Goal: Task Accomplishment & Management: Manage account settings

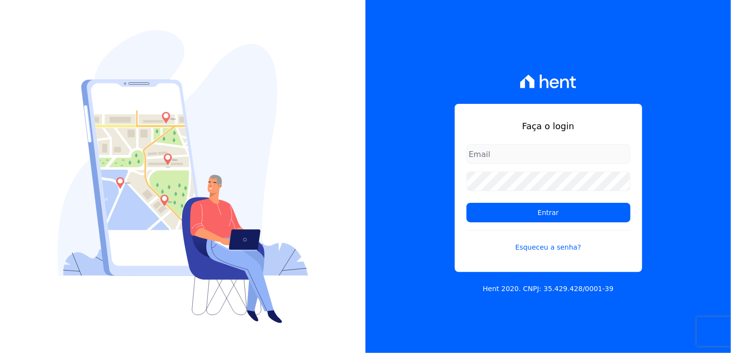
type input "[PERSON_NAME][EMAIL_ADDRESS][DOMAIN_NAME]"
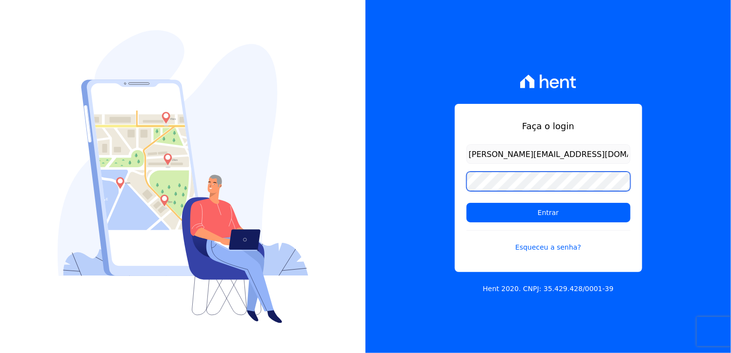
click at [336, 177] on div "Faça o login daliana.gomes@promoval.com.br Entrar Esqueceu a senha? Hent 2020. …" at bounding box center [365, 176] width 731 height 353
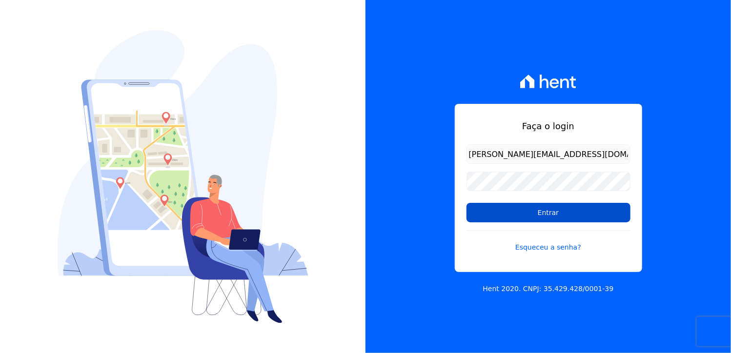
click at [478, 216] on input "Entrar" at bounding box center [548, 213] width 164 height 20
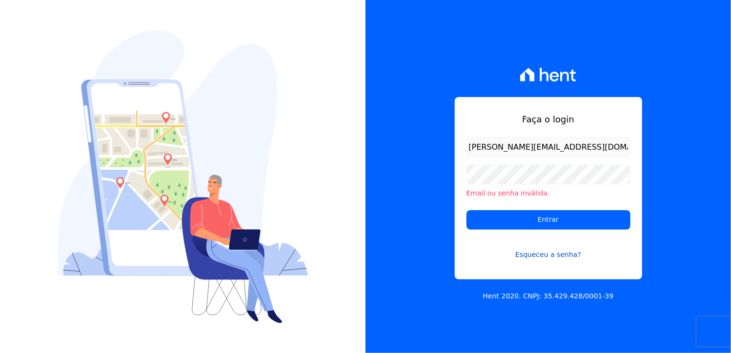
click at [548, 255] on link "Esqueceu a senha?" at bounding box center [548, 249] width 164 height 22
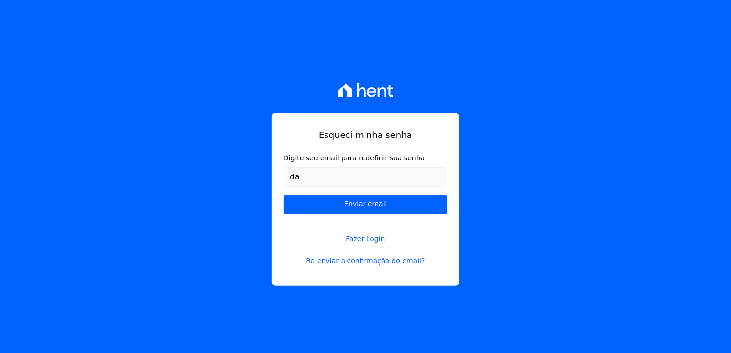
type input "[PERSON_NAME][EMAIL_ADDRESS][DOMAIN_NAME]"
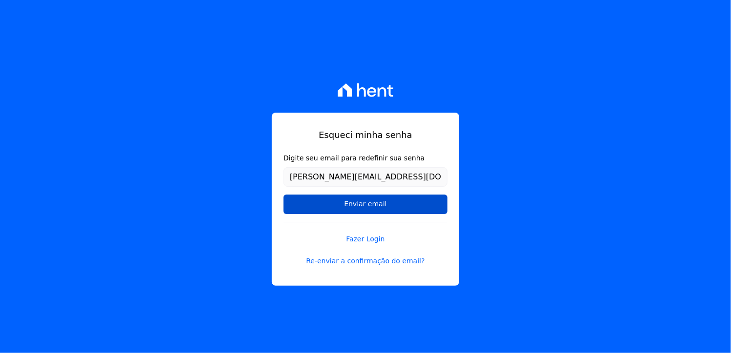
click at [335, 208] on input "Enviar email" at bounding box center [365, 205] width 164 height 20
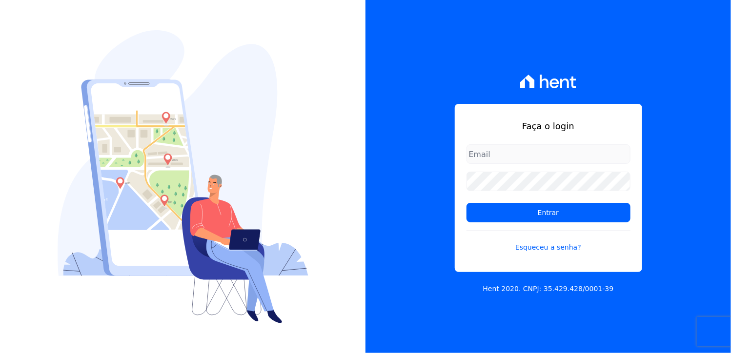
type input "[PERSON_NAME][EMAIL_ADDRESS][DOMAIN_NAME]"
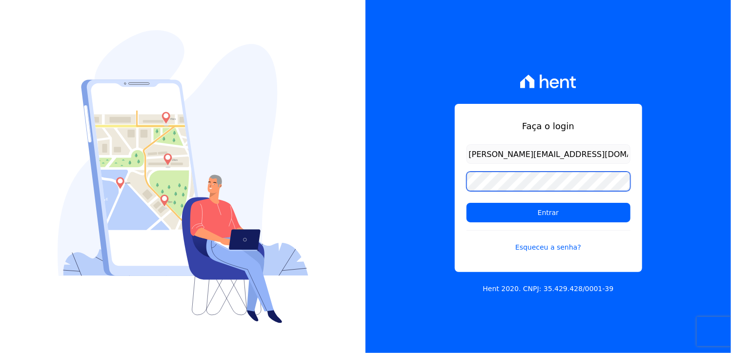
click at [418, 178] on div "Faça o login daliana.gomes@promoval.com.br Entrar Esqueceu a senha? Hent 2020. …" at bounding box center [547, 176] width 365 height 353
click at [466, 203] on input "Entrar" at bounding box center [548, 213] width 164 height 20
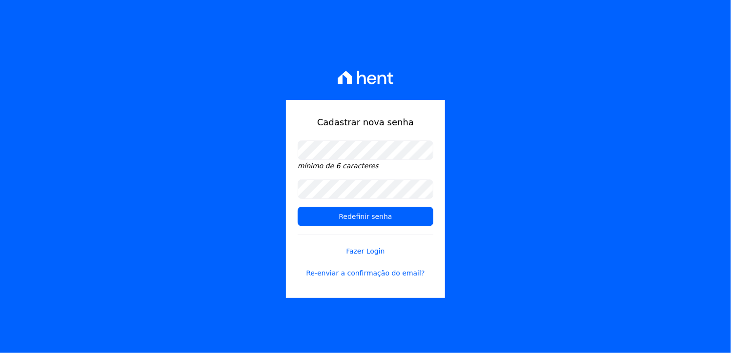
click at [503, 300] on div "Cadastrar nova senha mínimo de 6 caracteres Redefinir senha Fazer Login Re-envi…" at bounding box center [365, 176] width 731 height 353
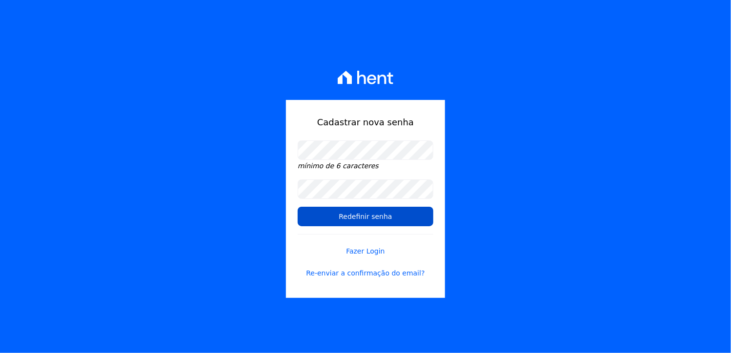
click at [369, 216] on input "Redefinir senha" at bounding box center [366, 217] width 136 height 20
click at [365, 218] on input "Redefinir senha" at bounding box center [366, 217] width 136 height 20
click at [362, 221] on input "Redefinir senha" at bounding box center [366, 217] width 136 height 20
click at [362, 219] on input "Redefinir senha" at bounding box center [366, 217] width 136 height 20
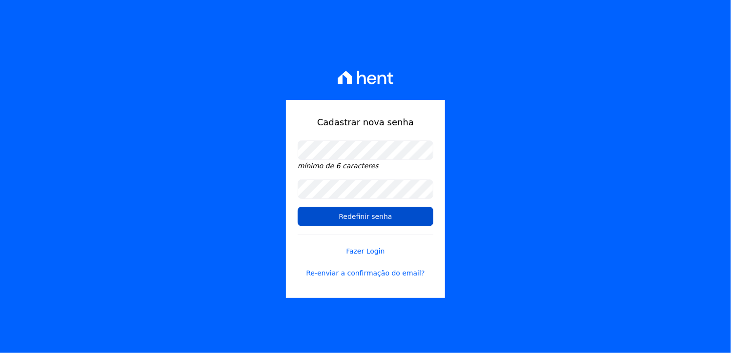
click at [370, 214] on input "Redefinir senha" at bounding box center [366, 217] width 136 height 20
